Goal: Task Accomplishment & Management: Use online tool/utility

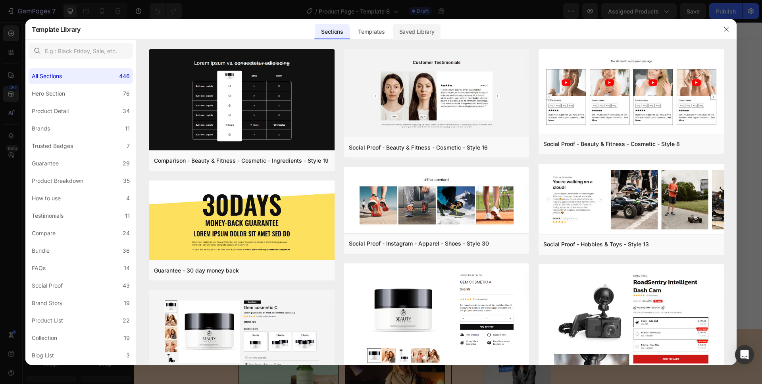
click at [420, 33] on div "Saved Library" at bounding box center [417, 32] width 48 height 16
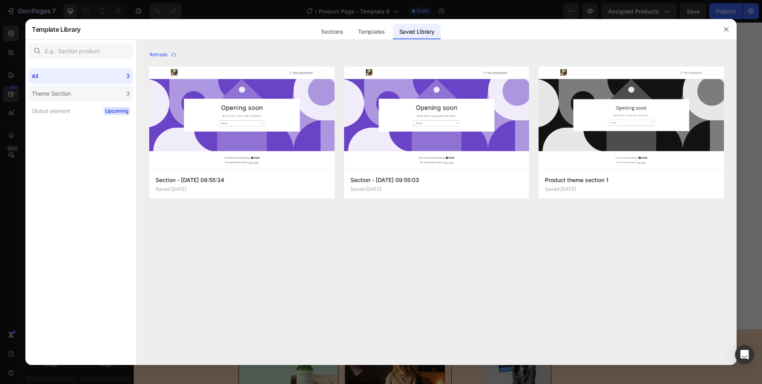
click at [90, 96] on label "Theme Section 3" at bounding box center [81, 94] width 104 height 16
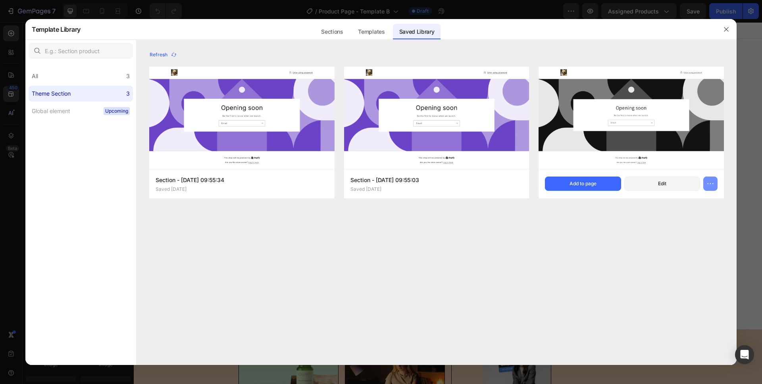
click at [711, 186] on icon "button" at bounding box center [711, 184] width 8 height 8
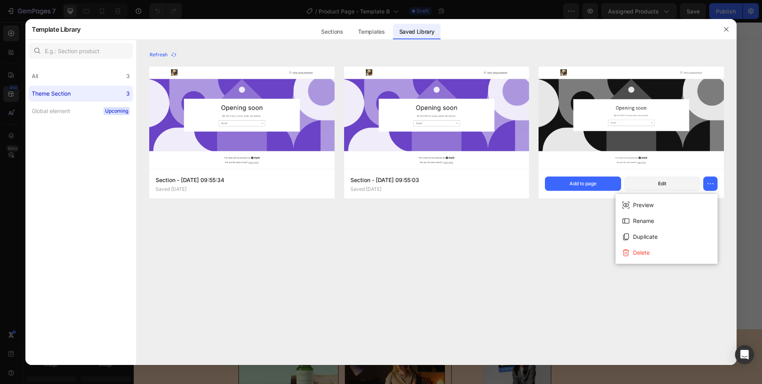
click at [495, 270] on div "Refresh Section - [DATE] 09:55:34 Saved [DATE] Add to page Edit Section - [DATE…" at bounding box center [437, 207] width 600 height 316
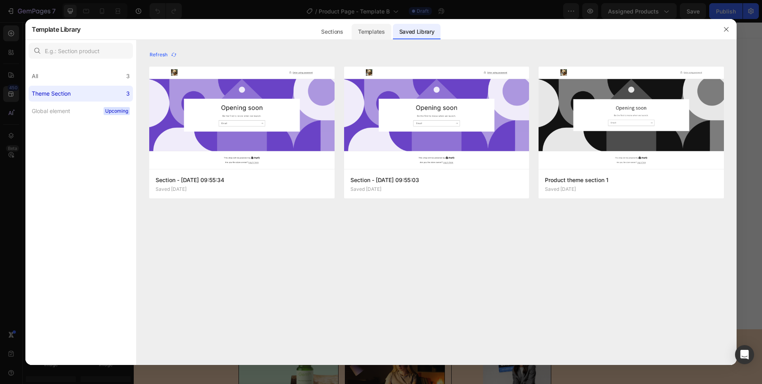
click at [374, 32] on div "Templates" at bounding box center [371, 32] width 39 height 16
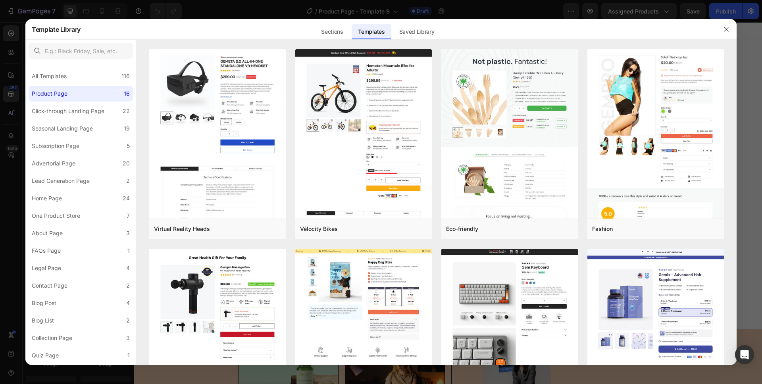
click at [623, 22] on div "Sections Templates Existing pages Saved Library Templates Saved Library" at bounding box center [378, 29] width 594 height 21
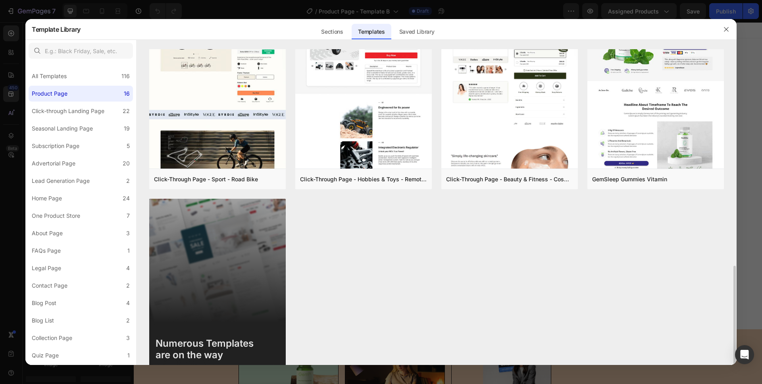
scroll to position [681, 0]
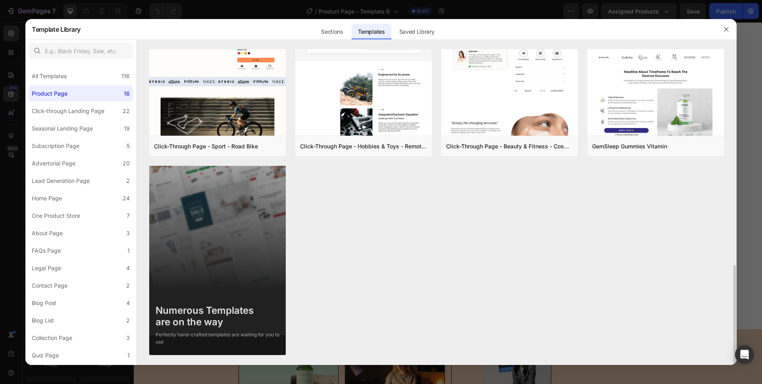
click at [233, 232] on img at bounding box center [217, 260] width 137 height 189
click at [268, 228] on img at bounding box center [217, 260] width 137 height 189
click at [232, 222] on img at bounding box center [217, 260] width 137 height 189
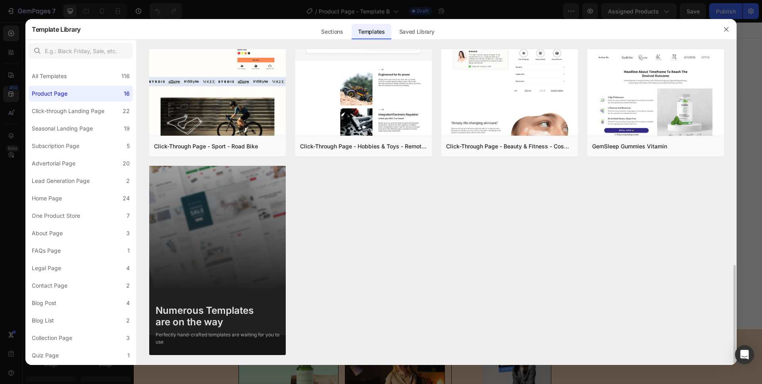
click at [232, 222] on img at bounding box center [217, 260] width 137 height 189
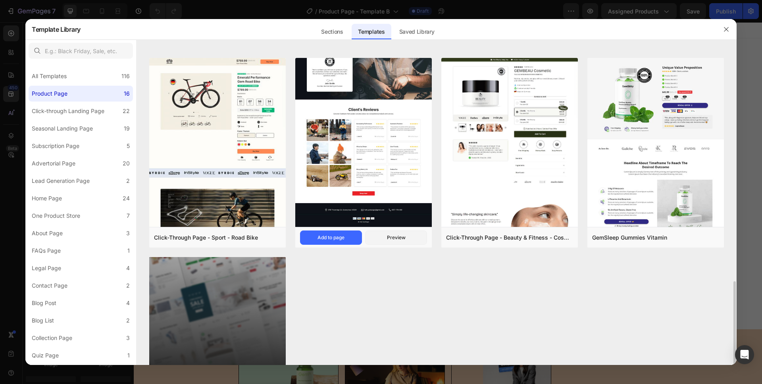
scroll to position [589, 0]
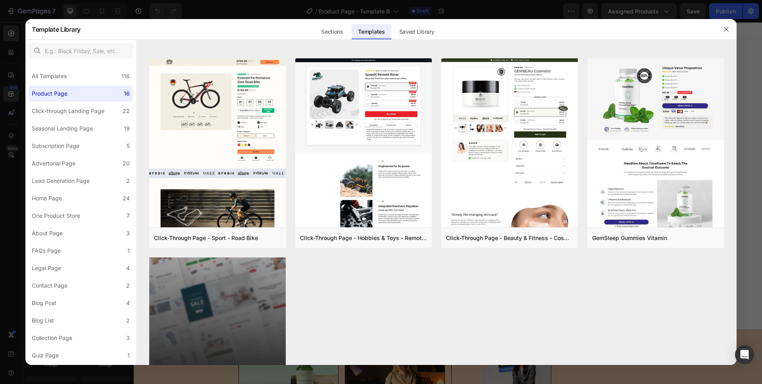
drag, startPoint x: 386, startPoint y: 158, endPoint x: 660, endPoint y: 1, distance: 316.5
